Goal: Task Accomplishment & Management: Complete application form

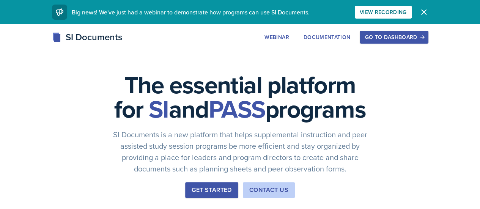
click at [424, 38] on div "Go to Dashboard" at bounding box center [394, 37] width 58 height 6
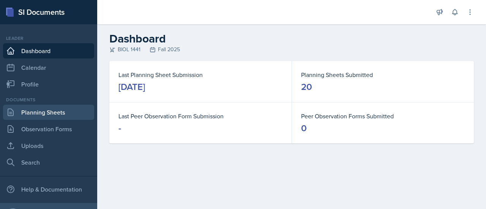
click at [54, 115] on link "Planning Sheets" at bounding box center [48, 112] width 91 height 15
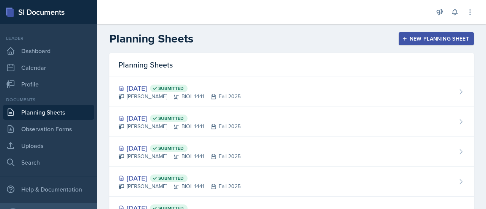
click at [397, 32] on div "Planning Sheets New Planning Sheet" at bounding box center [291, 39] width 389 height 14
click at [402, 36] on icon "button" at bounding box center [404, 38] width 5 height 5
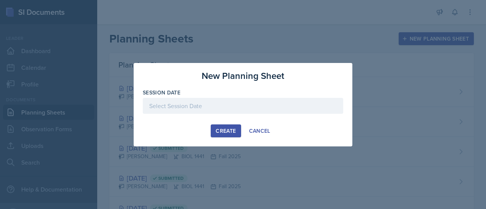
click at [220, 113] on div at bounding box center [243, 106] width 201 height 16
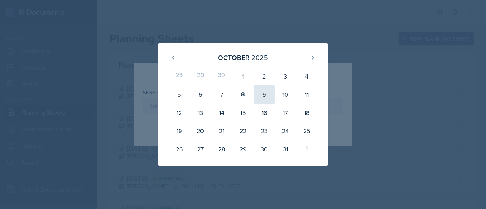
click at [267, 101] on div "9" at bounding box center [264, 94] width 21 height 18
type input "[DATE]"
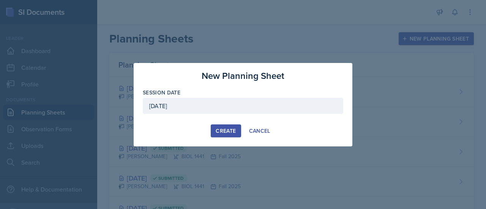
click at [223, 130] on div "Create" at bounding box center [226, 131] width 20 height 6
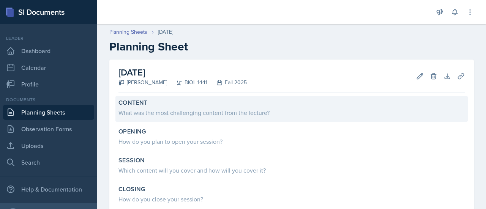
click at [201, 106] on div "Content" at bounding box center [292, 103] width 346 height 8
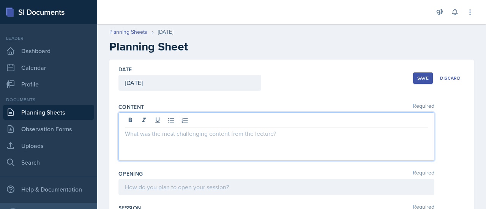
click at [197, 119] on div at bounding box center [277, 136] width 316 height 49
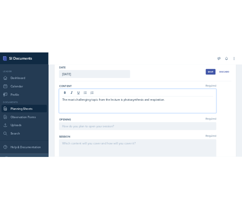
scroll to position [52, 0]
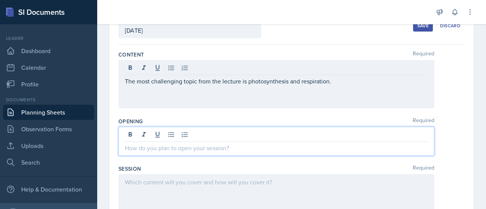
click at [217, 144] on p at bounding box center [276, 148] width 303 height 9
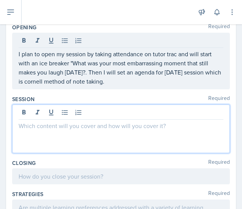
click at [68, 122] on p at bounding box center [121, 125] width 205 height 9
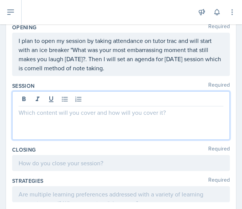
scroll to position [111, 0]
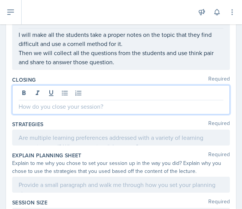
click at [67, 105] on p at bounding box center [121, 106] width 205 height 9
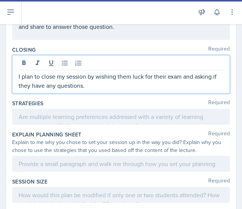
scroll to position [223, 0]
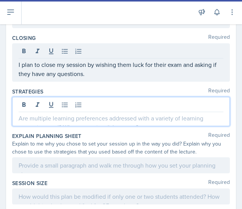
click at [102, 119] on p at bounding box center [121, 118] width 205 height 9
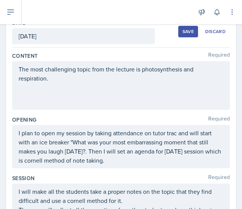
scroll to position [28, 0]
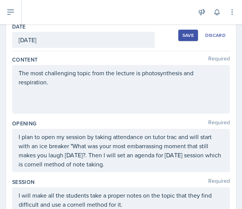
click at [183, 36] on div "Save" at bounding box center [188, 35] width 11 height 6
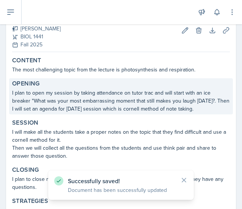
scroll to position [0, 0]
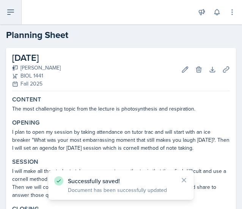
click at [13, 12] on icon at bounding box center [11, 12] width 6 height 5
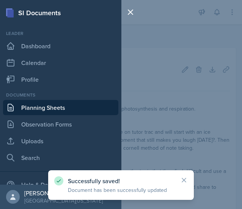
click at [55, 109] on link "Planning Sheets" at bounding box center [60, 107] width 115 height 15
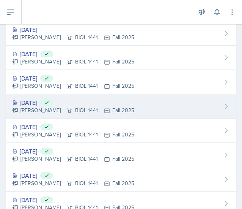
scroll to position [53, 0]
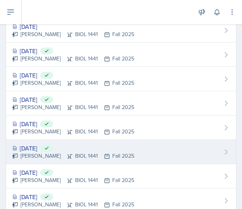
click at [38, 146] on div "[DATE] Submitted" at bounding box center [73, 148] width 122 height 9
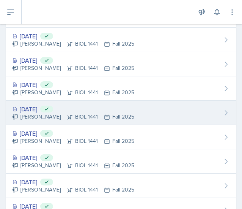
scroll to position [68, 0]
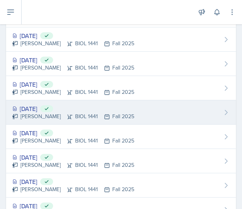
click at [42, 106] on div "[DATE] Submitted" at bounding box center [73, 108] width 122 height 9
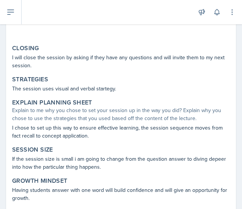
scroll to position [326, 0]
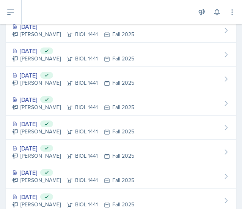
scroll to position [54, 0]
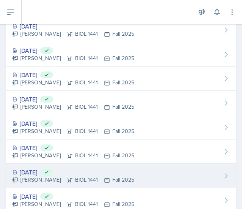
click at [49, 171] on div "[DATE] Submitted" at bounding box center [73, 172] width 122 height 9
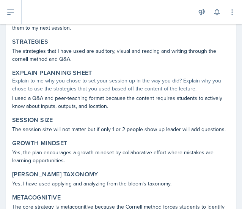
scroll to position [207, 0]
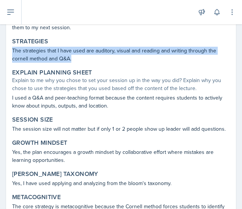
drag, startPoint x: 12, startPoint y: 48, endPoint x: 72, endPoint y: 57, distance: 60.7
click at [72, 57] on div "Strategies The strategies that I have used are auditory, visual and reading and…" at bounding box center [121, 50] width 224 height 28
copy p "The strategies that I have used are auditory, visual and reading and writing th…"
drag, startPoint x: 11, startPoint y: 97, endPoint x: 120, endPoint y: 104, distance: 108.9
click at [120, 104] on div "Explain Planning Sheet Explain to me why you chose to set your session up in th…" at bounding box center [121, 89] width 224 height 44
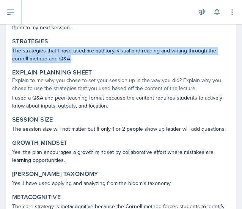
copy p "I used a Q&A and peer-teaching format because the content requires students to …"
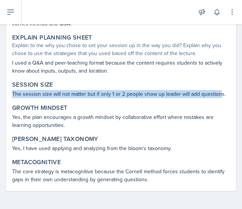
drag, startPoint x: 13, startPoint y: 94, endPoint x: 219, endPoint y: 92, distance: 205.9
click at [219, 92] on p "The session size will not matter but if only 1 or 2 people show up leader will …" at bounding box center [121, 94] width 218 height 8
copy p "The session size will not matter but if only 1 or 2 people show up leader will …"
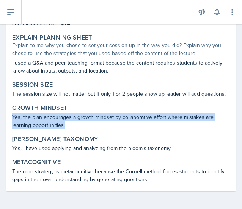
drag, startPoint x: 12, startPoint y: 115, endPoint x: 67, endPoint y: 122, distance: 55.9
click at [67, 122] on div "Growth Mindset Yes, the plan encourages a growth mindset by collaborative effor…" at bounding box center [121, 117] width 224 height 28
copy p "Yes, the plan encourages a growth mindset by collaborative effort where mistake…"
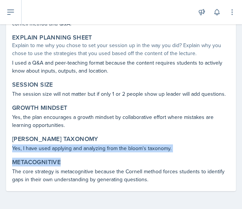
drag, startPoint x: 13, startPoint y: 146, endPoint x: 179, endPoint y: 155, distance: 166.6
click at [179, 155] on div "Content The most challenging topic from the lecture was the [PERSON_NAME] cycle…" at bounding box center [121, 22] width 218 height 338
click at [169, 155] on div "Content The most challenging topic from the lecture was the [PERSON_NAME] cycle…" at bounding box center [121, 22] width 218 height 338
drag, startPoint x: 11, startPoint y: 146, endPoint x: 175, endPoint y: 146, distance: 164.1
click at [175, 146] on div "[PERSON_NAME] Taxonomy Yes, I have used applying and analyzing from the bloom's…" at bounding box center [121, 144] width 224 height 20
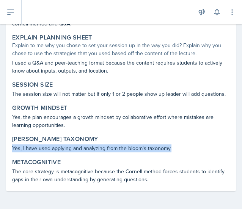
copy p "Yes, I have used applying and analyzing from the bloom's taxonomy."
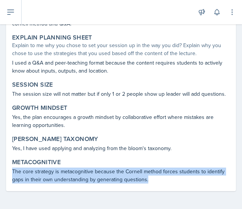
drag, startPoint x: 12, startPoint y: 171, endPoint x: 170, endPoint y: 192, distance: 159.3
click at [170, 192] on div "[DATE] Submitted [PERSON_NAME] BIOL 1441 Fall 2025 View Comments Comments Send …" at bounding box center [121, 7] width 242 height 403
copy p "The core strategy is metacognitive because the Cornell method forces students t…"
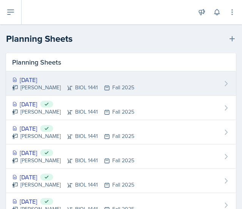
click at [41, 77] on div "[DATE]" at bounding box center [73, 79] width 122 height 9
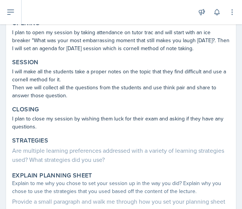
scroll to position [100, 0]
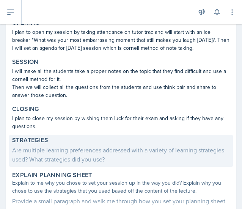
click at [137, 151] on div "Are multiple learning preferences addressed with a variety of learning strategi…" at bounding box center [121, 154] width 218 height 18
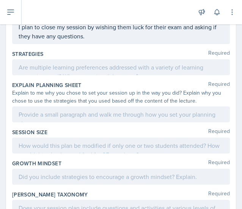
scroll to position [273, 0]
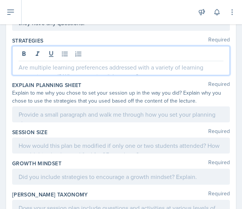
click at [90, 65] on p at bounding box center [121, 67] width 205 height 9
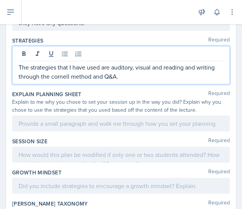
click at [86, 123] on div at bounding box center [121, 123] width 218 height 16
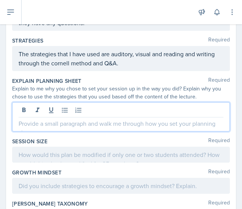
scroll to position [260, 0]
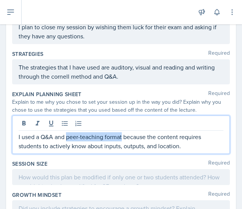
drag, startPoint x: 122, startPoint y: 134, endPoint x: 67, endPoint y: 133, distance: 55.1
click at [67, 133] on p "I used a Q&A and peer-teaching format because the content requires students to …" at bounding box center [121, 141] width 205 height 18
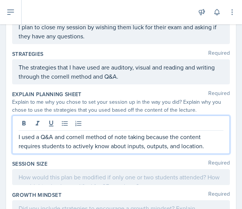
click at [52, 135] on p "I used a Q&A and cornell method of note taking because the content requires stu…" at bounding box center [121, 141] width 205 height 18
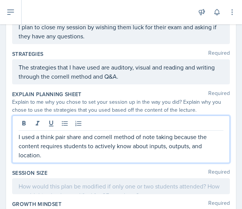
click at [52, 153] on p "I used a think pair share and cornell method of note taking because the content…" at bounding box center [121, 145] width 205 height 27
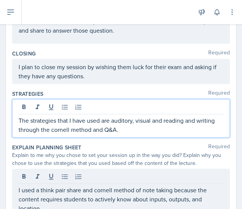
scroll to position [234, 0]
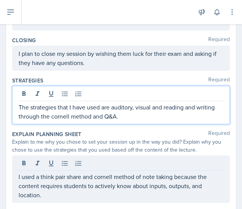
click at [121, 115] on p "The strategies that I have used are auditory, visual and reading and writing th…" at bounding box center [121, 112] width 205 height 18
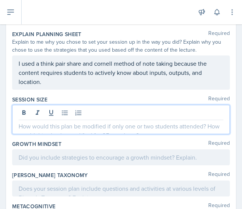
click at [86, 125] on p at bounding box center [121, 126] width 205 height 9
paste div
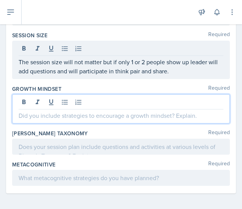
click at [66, 113] on p at bounding box center [121, 115] width 205 height 9
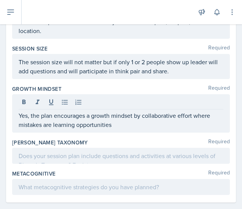
click at [88, 159] on div at bounding box center [121, 156] width 218 height 16
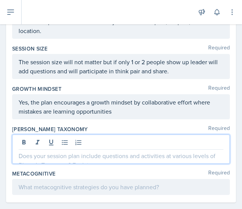
scroll to position [380, 0]
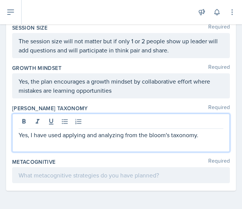
click at [89, 178] on p at bounding box center [121, 175] width 205 height 9
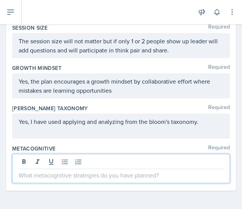
scroll to position [389, 0]
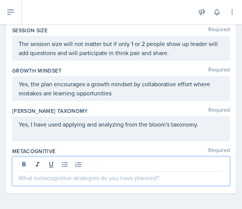
paste div
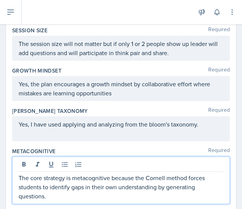
click at [72, 174] on p "The core strategy is metacognitive because the Cornell method forces students t…" at bounding box center [121, 186] width 205 height 27
click at [79, 177] on p "The metacognitive startegy is used because the Cornell method forces students t…" at bounding box center [121, 186] width 205 height 27
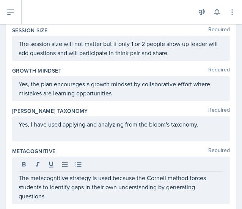
click at [84, 199] on div "The metacognitive strategy is used because the Cornell method forces students t…" at bounding box center [121, 179] width 218 height 47
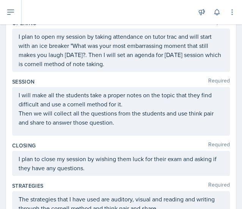
scroll to position [0, 0]
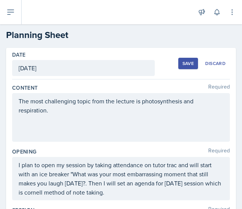
click at [183, 65] on div "Save" at bounding box center [188, 63] width 11 height 6
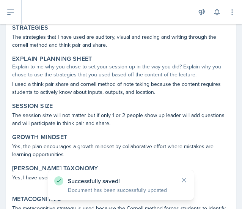
scroll to position [271, 0]
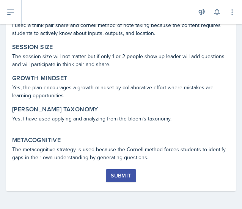
click at [182, 179] on icon at bounding box center [184, 180] width 8 height 8
click at [121, 172] on div "Submit" at bounding box center [121, 175] width 20 height 6
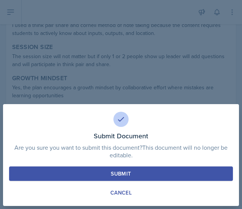
click at [133, 172] on button "Submit" at bounding box center [121, 173] width 224 height 14
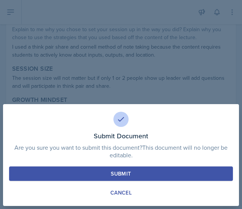
scroll to position [249, 0]
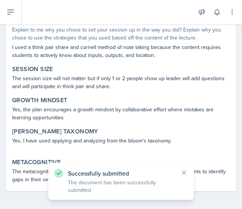
click at [184, 168] on div "Successfully submitted The document has been successfully submitted" at bounding box center [121, 181] width 146 height 37
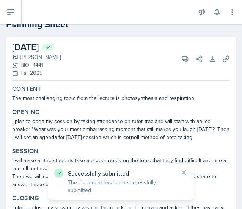
scroll to position [0, 0]
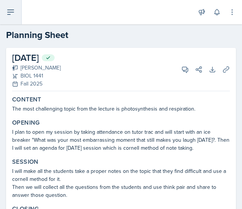
click at [11, 13] on icon at bounding box center [10, 12] width 9 height 9
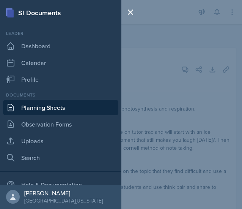
click at [58, 107] on link "Planning Sheets" at bounding box center [60, 107] width 115 height 15
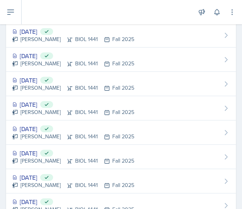
scroll to position [51, 0]
